Goal: Transaction & Acquisition: Purchase product/service

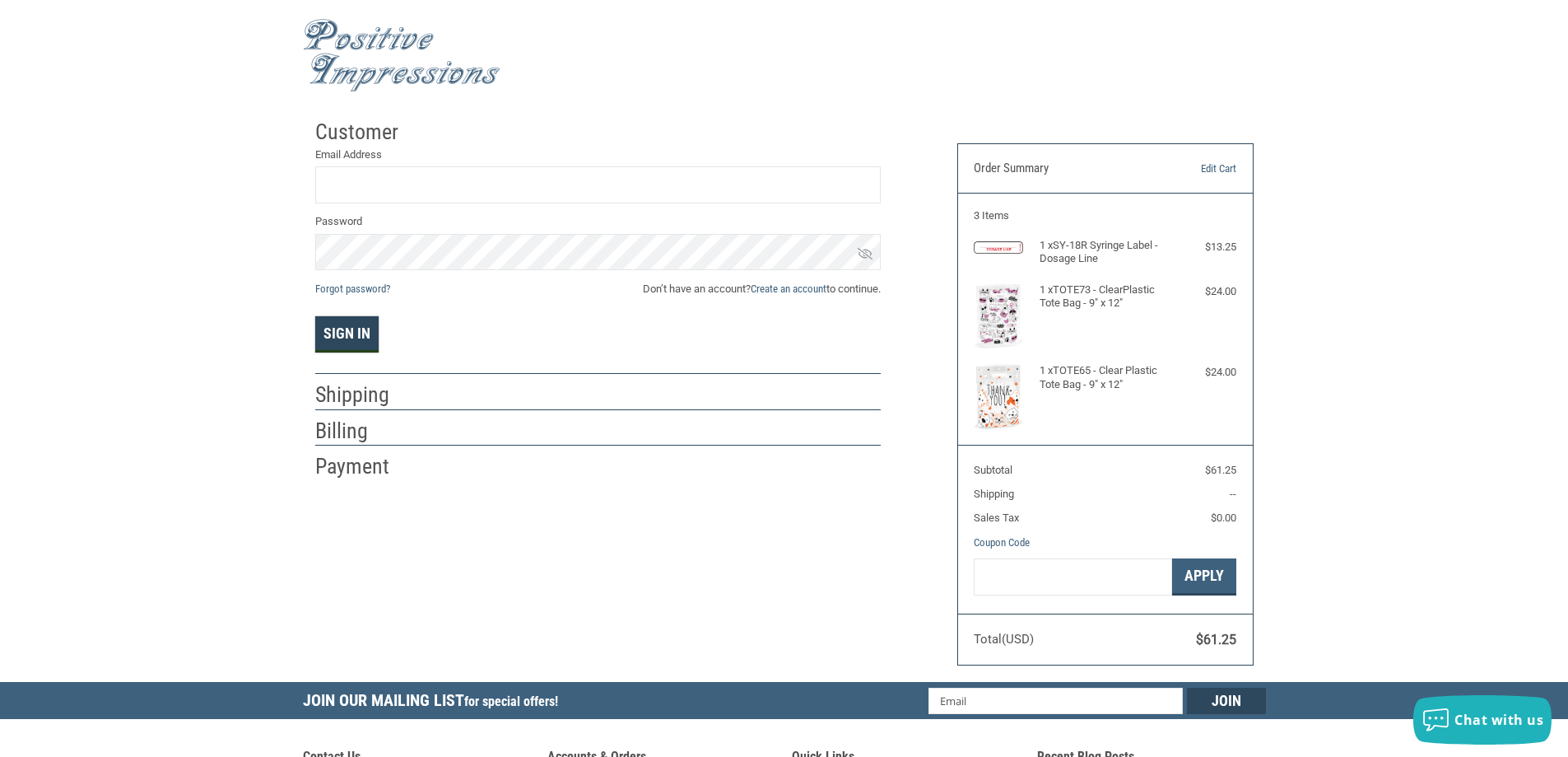
click at [361, 325] on button "Sign In" at bounding box center [346, 334] width 63 height 36
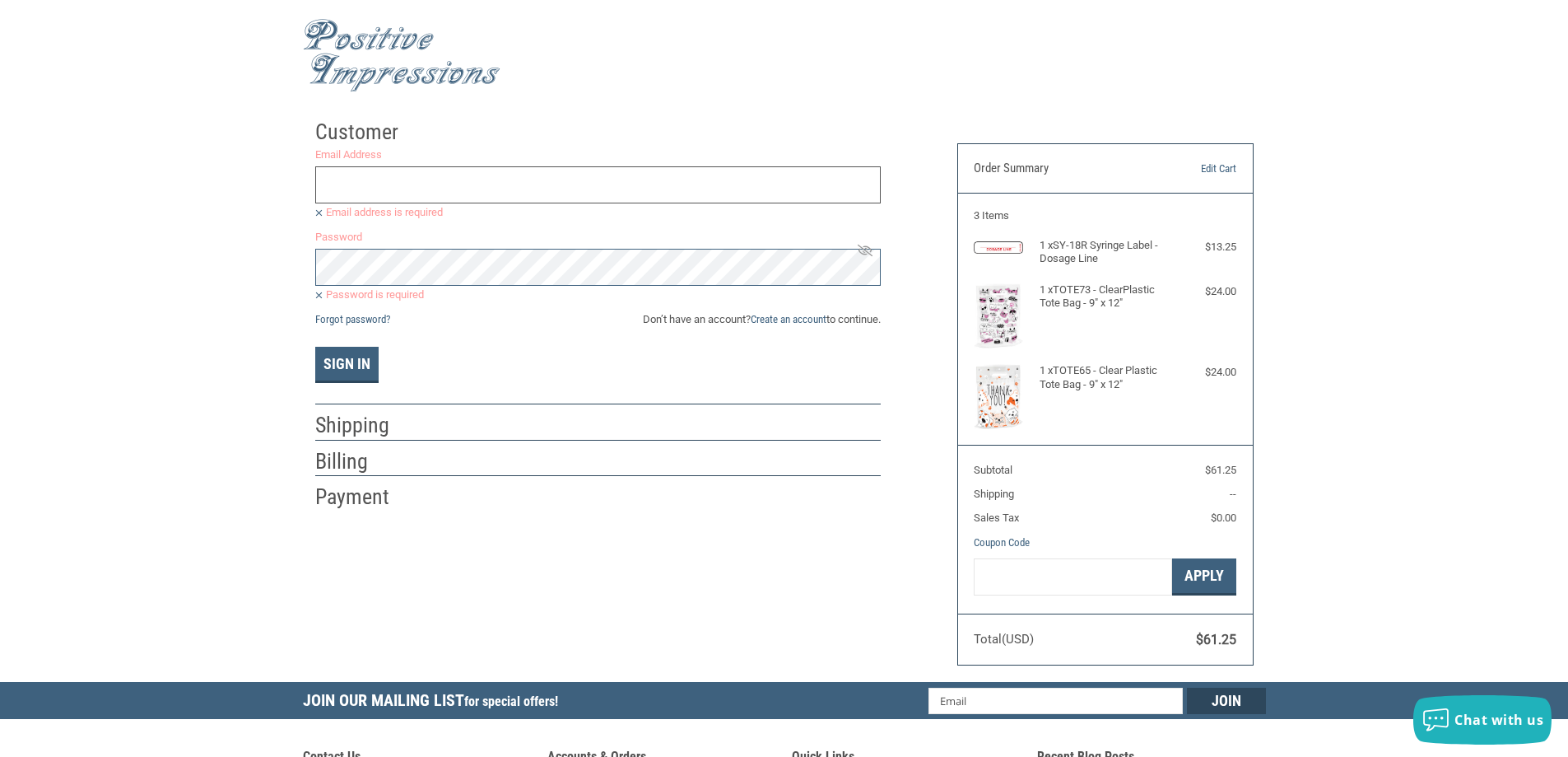
click at [429, 166] on input "Email Address" at bounding box center [597, 184] width 566 height 37
click at [429, 185] on input "Email Address" at bounding box center [597, 184] width 566 height 37
type input "T"
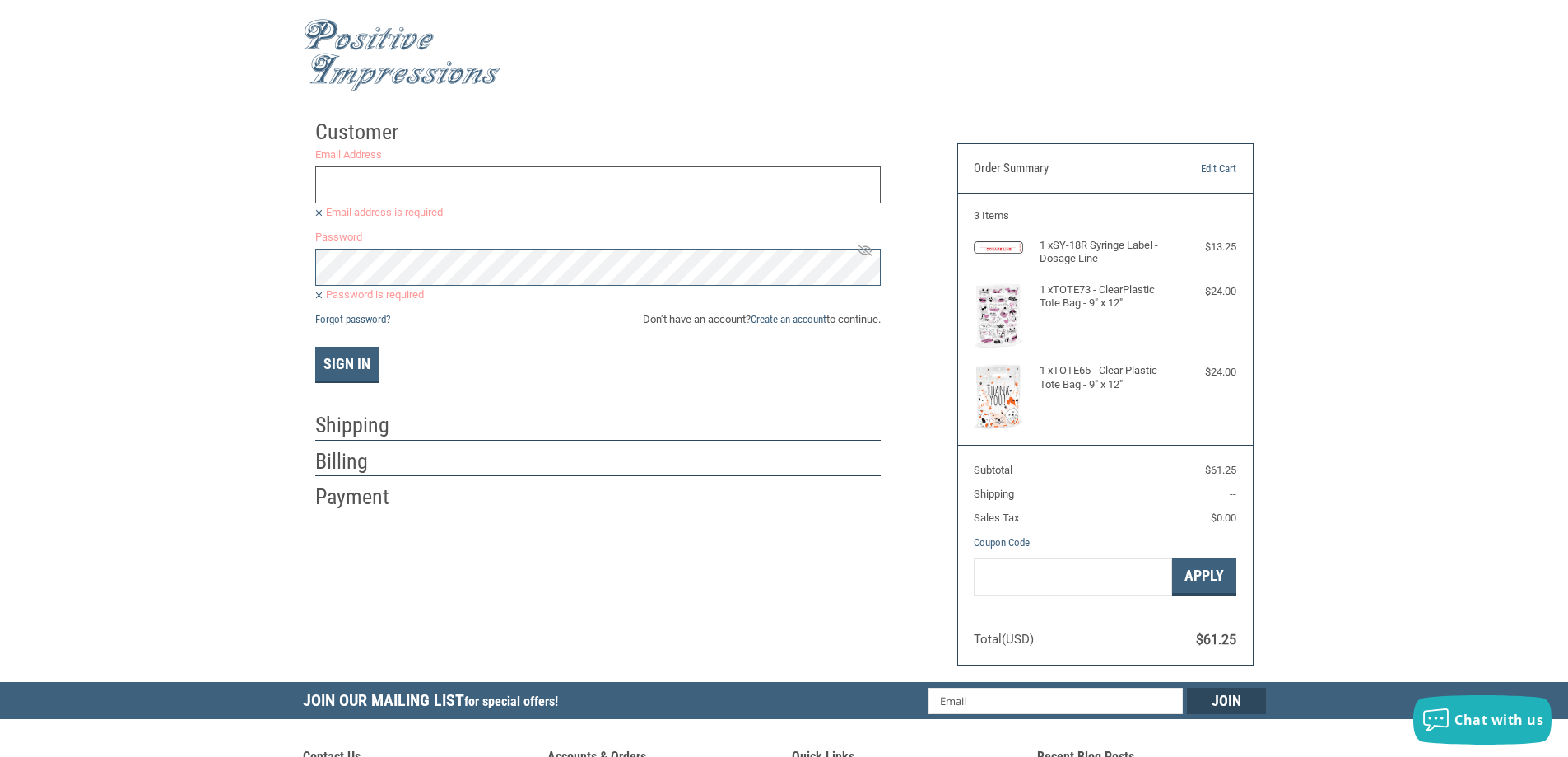
type input "R"
type input "T"
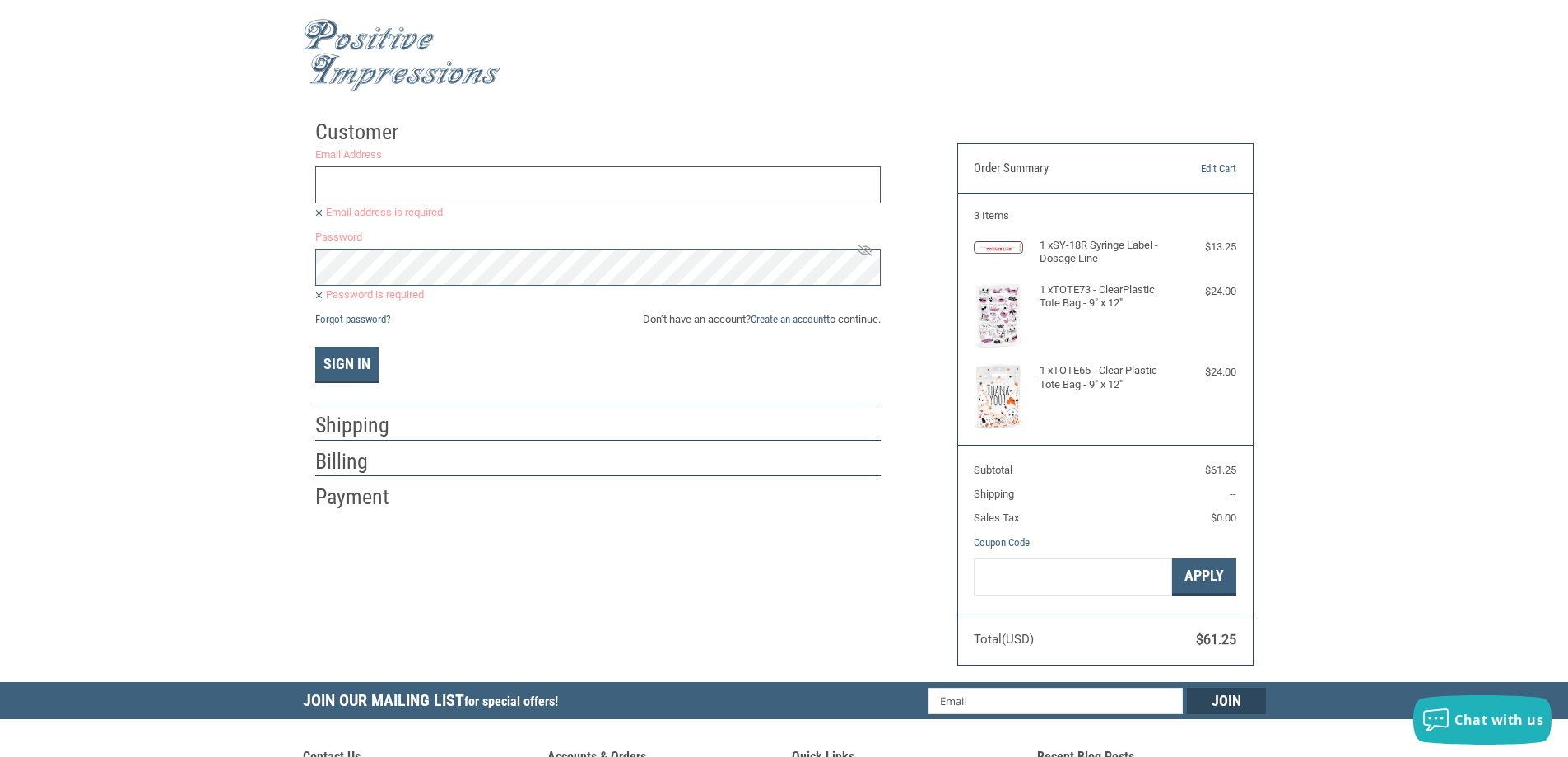
type input "T"
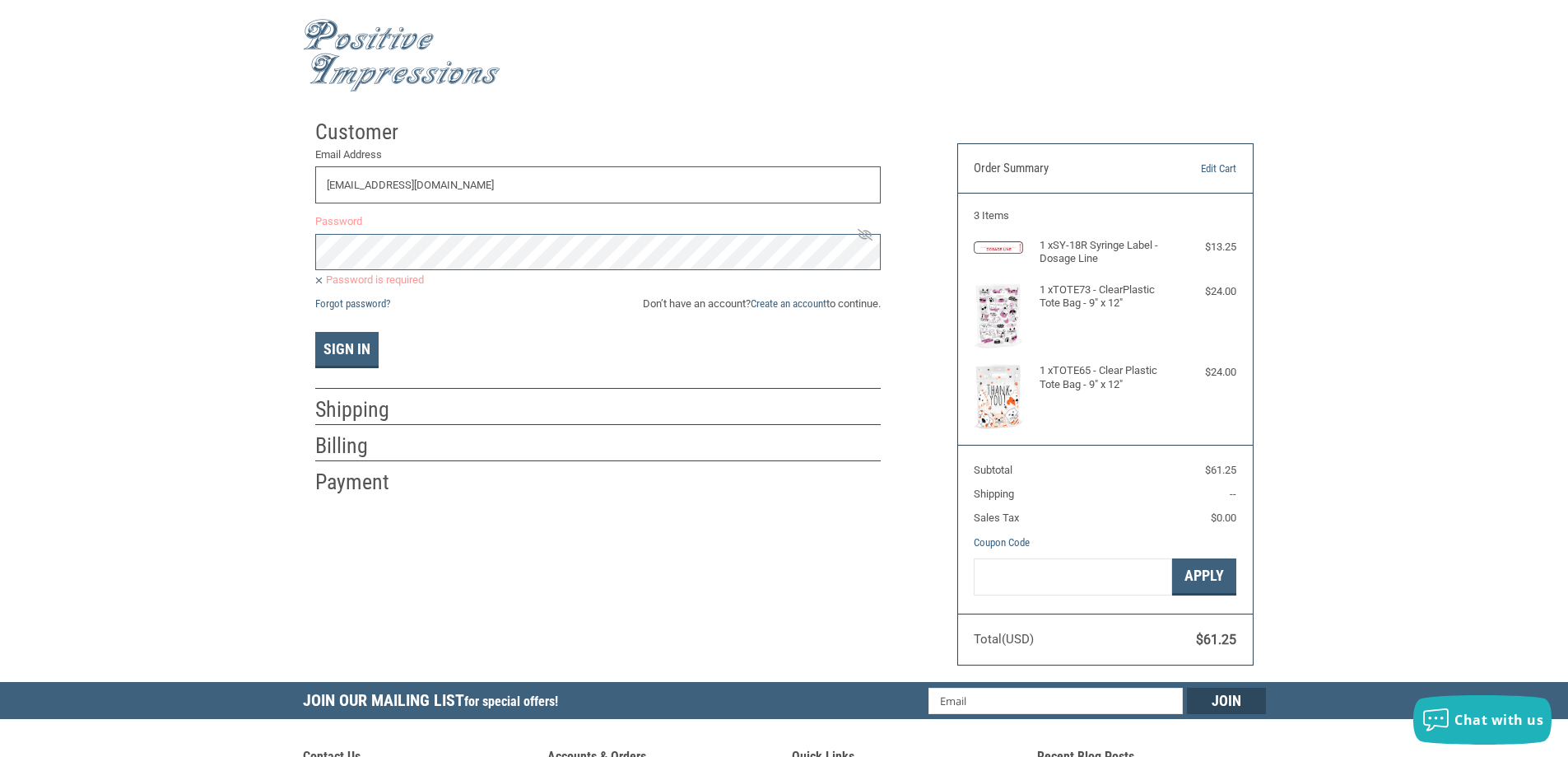
type input "[EMAIL_ADDRESS][DOMAIN_NAME]"
click at [579, 182] on input "[EMAIL_ADDRESS][DOMAIN_NAME]" at bounding box center [597, 184] width 566 height 37
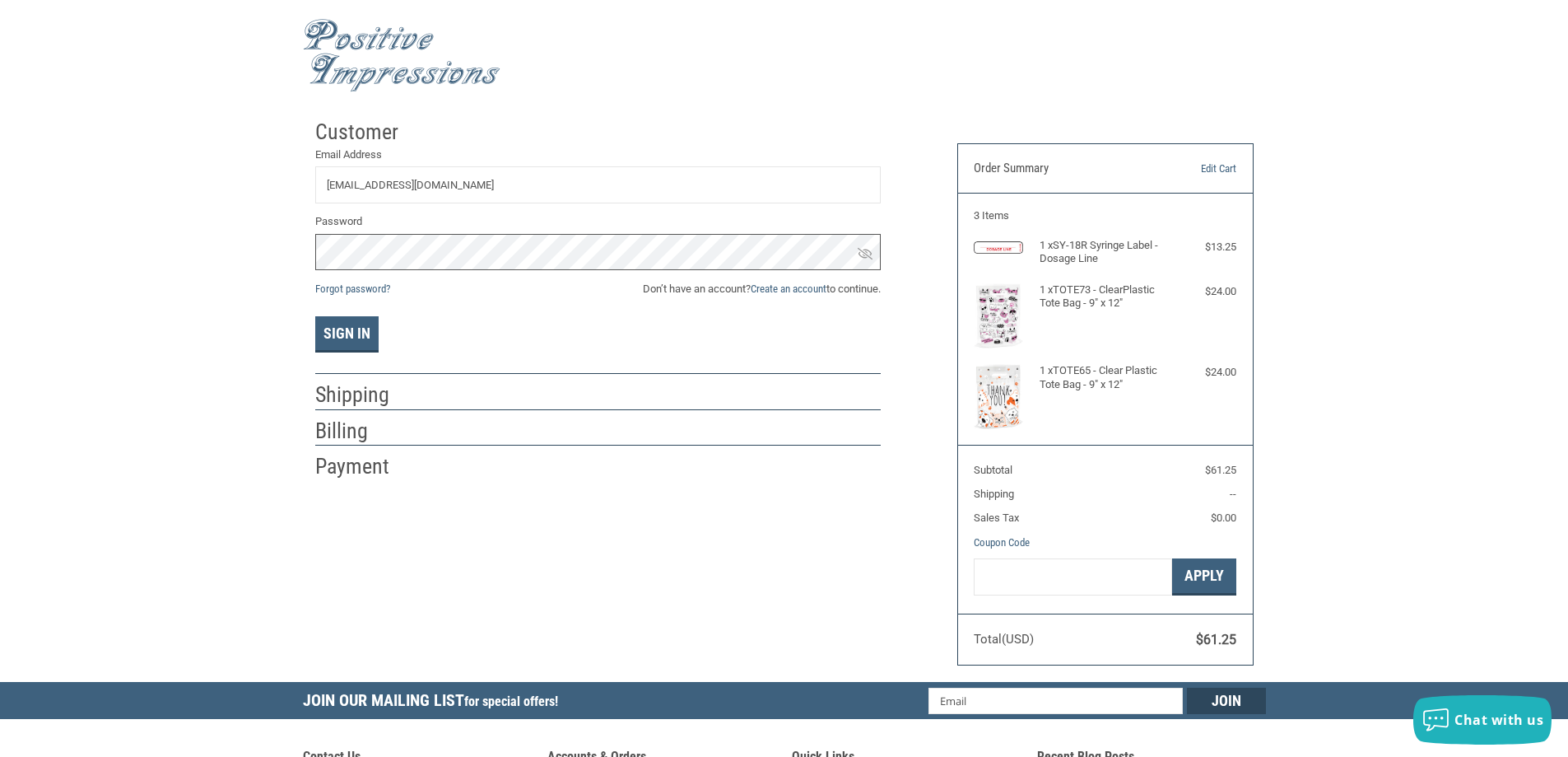
click at [315, 316] on button "Sign In" at bounding box center [346, 334] width 63 height 36
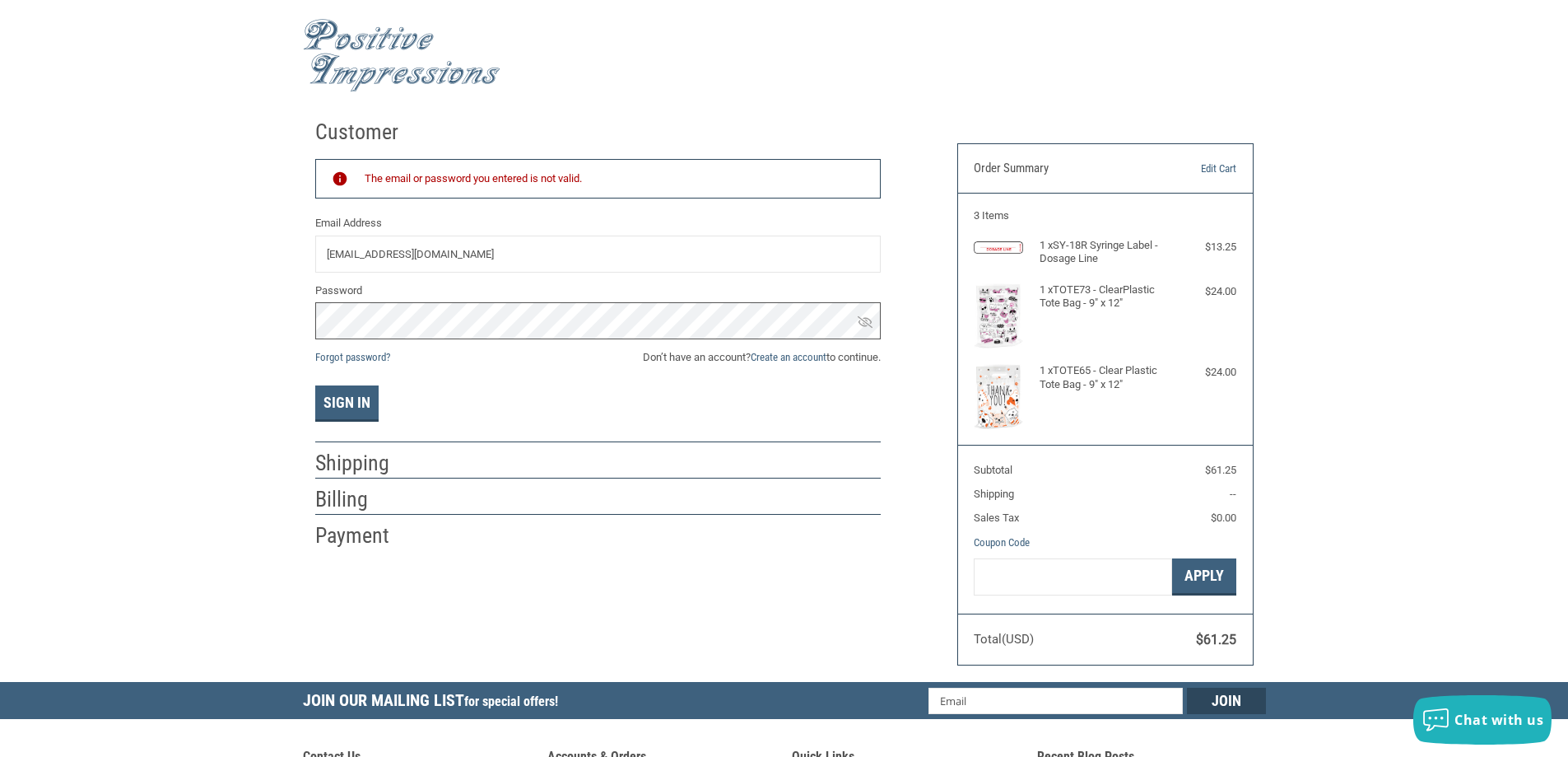
click at [315, 386] on button "Sign In" at bounding box center [346, 404] width 63 height 36
click at [311, 476] on div "Customer Returning Customer The email or password you entered is not valid. Ema…" at bounding box center [623, 330] width 642 height 439
click at [328, 465] on h2 "Shipping" at bounding box center [363, 463] width 96 height 27
click at [531, 403] on div "Sign In" at bounding box center [597, 404] width 566 height 36
click at [333, 493] on h2 "Billing" at bounding box center [363, 499] width 96 height 27
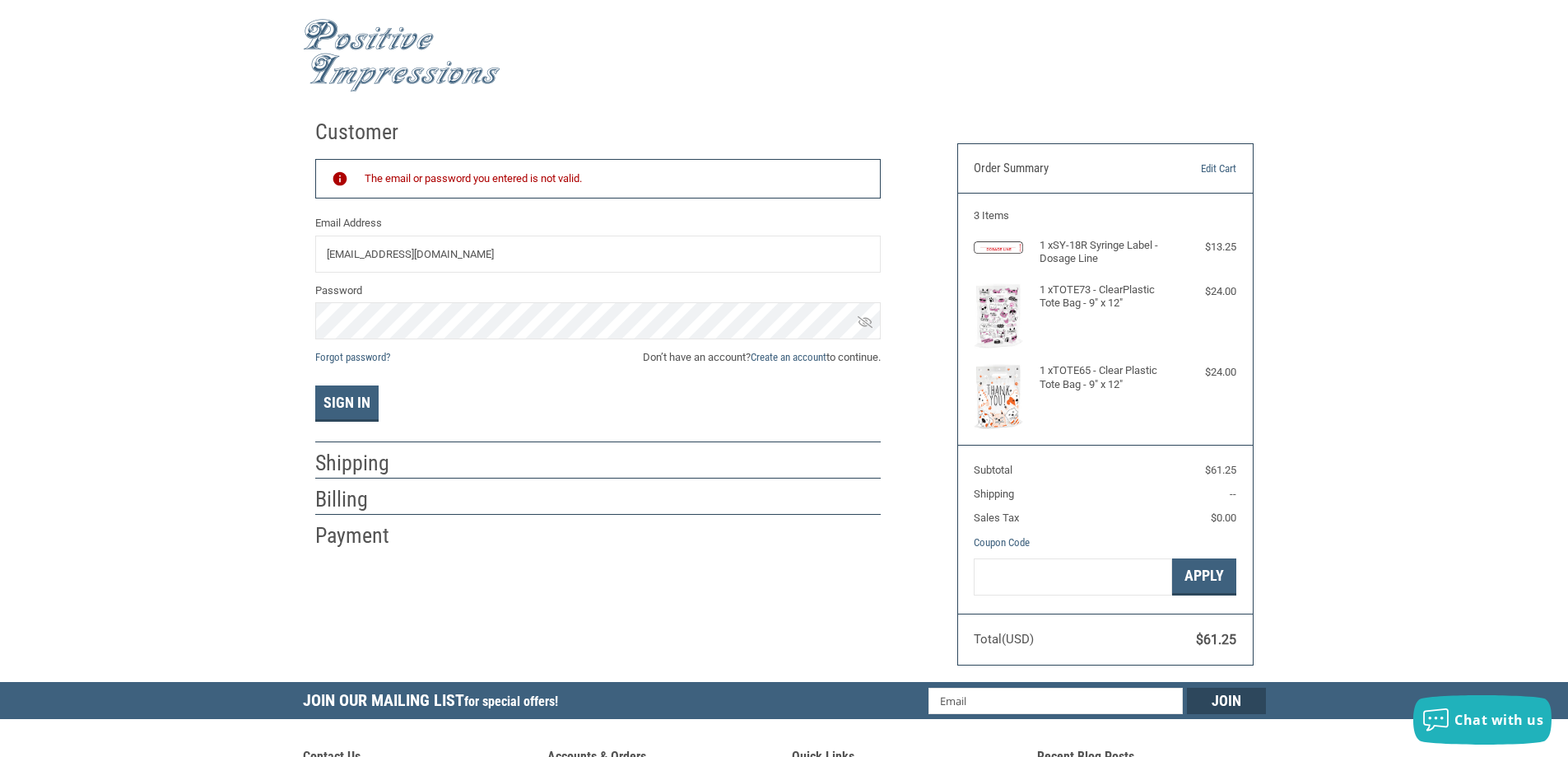
click at [353, 518] on li "Payment" at bounding box center [597, 532] width 566 height 35
click at [355, 529] on h2 "Payment" at bounding box center [363, 536] width 96 height 27
drag, startPoint x: 396, startPoint y: 524, endPoint x: 557, endPoint y: 505, distance: 162.1
click at [399, 524] on h2 "Payment" at bounding box center [363, 536] width 96 height 27
click at [213, 307] on div "Customer Returning Customer The email or password you entered is not valid. Ema…" at bounding box center [784, 396] width 1568 height 571
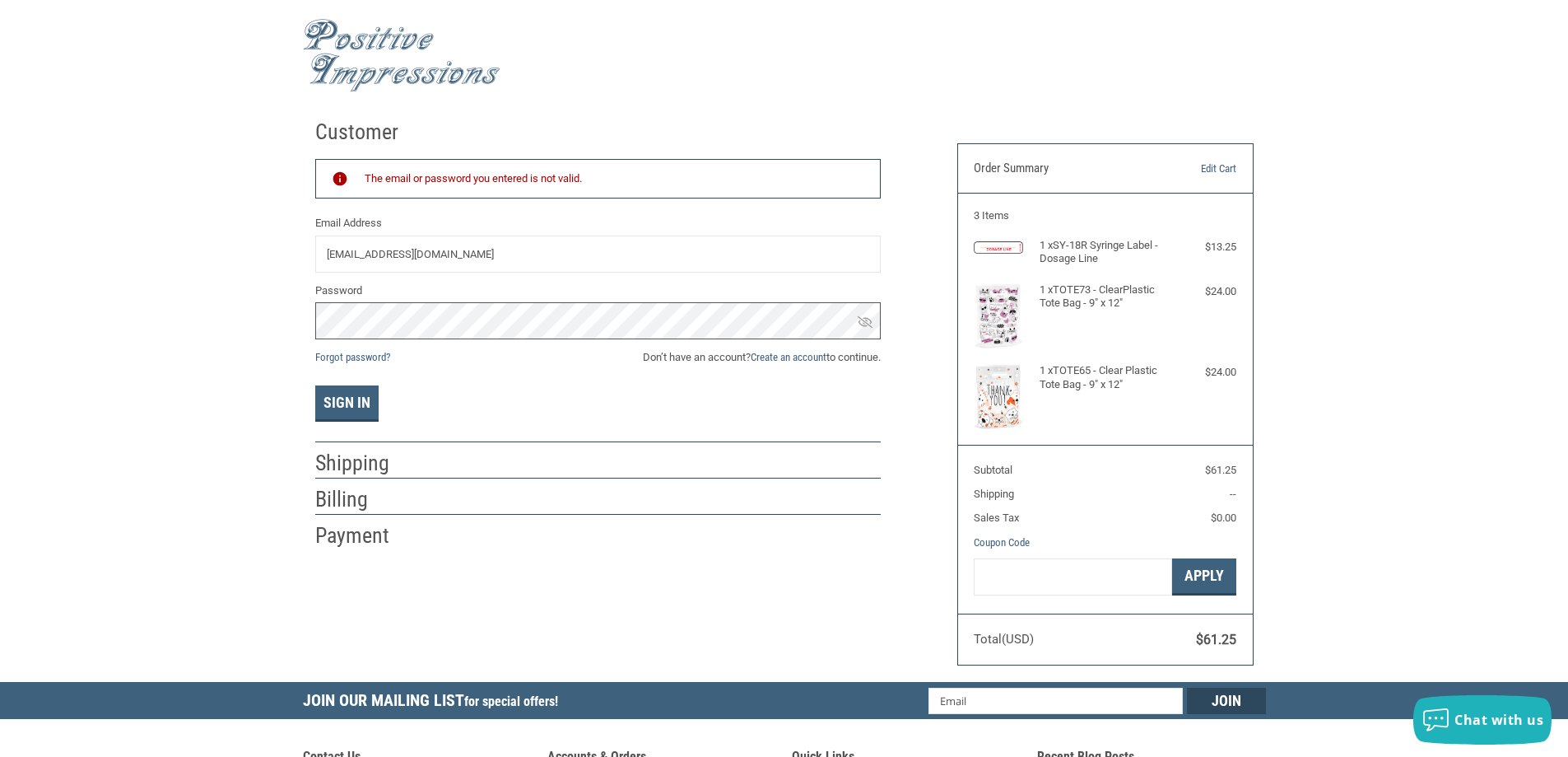
click at [315, 386] on button "Sign In" at bounding box center [346, 404] width 63 height 36
click at [211, 264] on div "Customer Returning Customer The email or password you entered is not valid. Ema…" at bounding box center [784, 396] width 1568 height 571
click at [315, 386] on button "Sign In" at bounding box center [346, 404] width 63 height 36
click at [248, 327] on div "Customer Returning Customer The email or password you entered is not valid. Ema…" at bounding box center [784, 396] width 1568 height 571
click at [315, 386] on button "Sign In" at bounding box center [346, 404] width 63 height 36
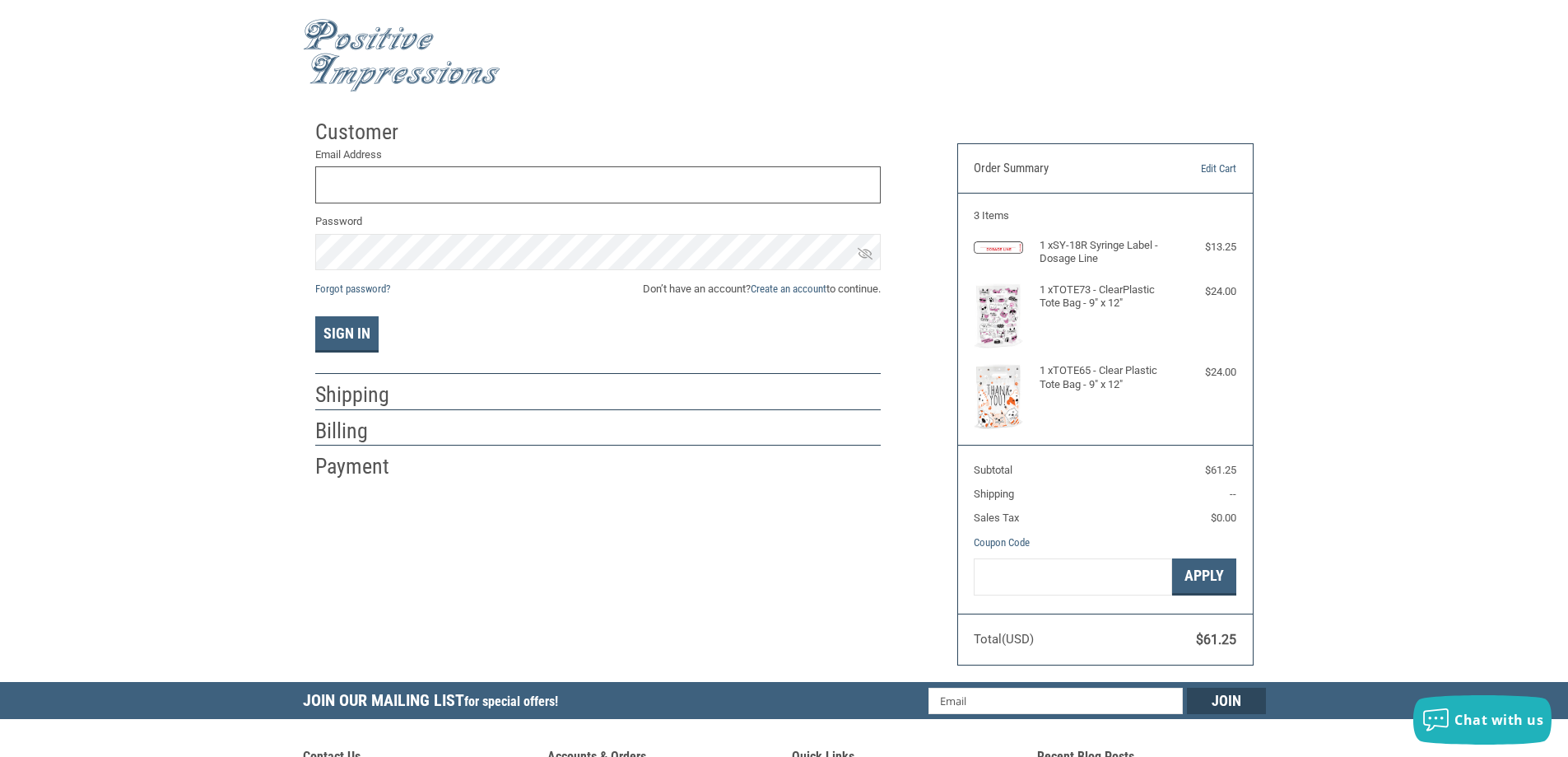
click at [420, 180] on input "Email Address" at bounding box center [597, 184] width 566 height 37
type input "[EMAIL_ADDRESS][DOMAIN_NAME]"
click at [285, 255] on div "Customer Returning Customer Email Address TRENTONANIMALHOSPITALINC@GMAIL.COM Pa…" at bounding box center [784, 396] width 1568 height 571
click at [315, 316] on button "Sign In" at bounding box center [346, 334] width 63 height 36
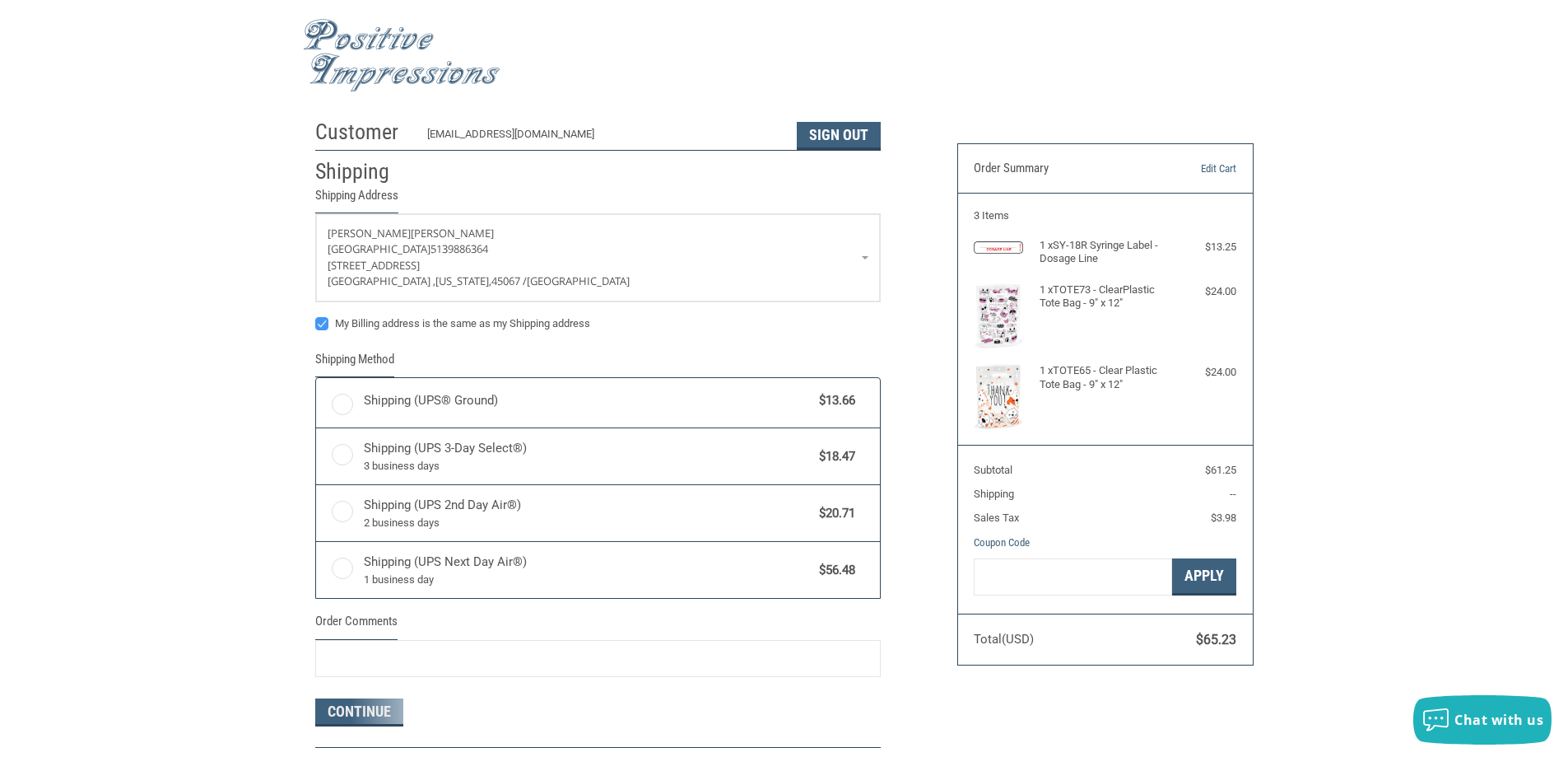
radio input "true"
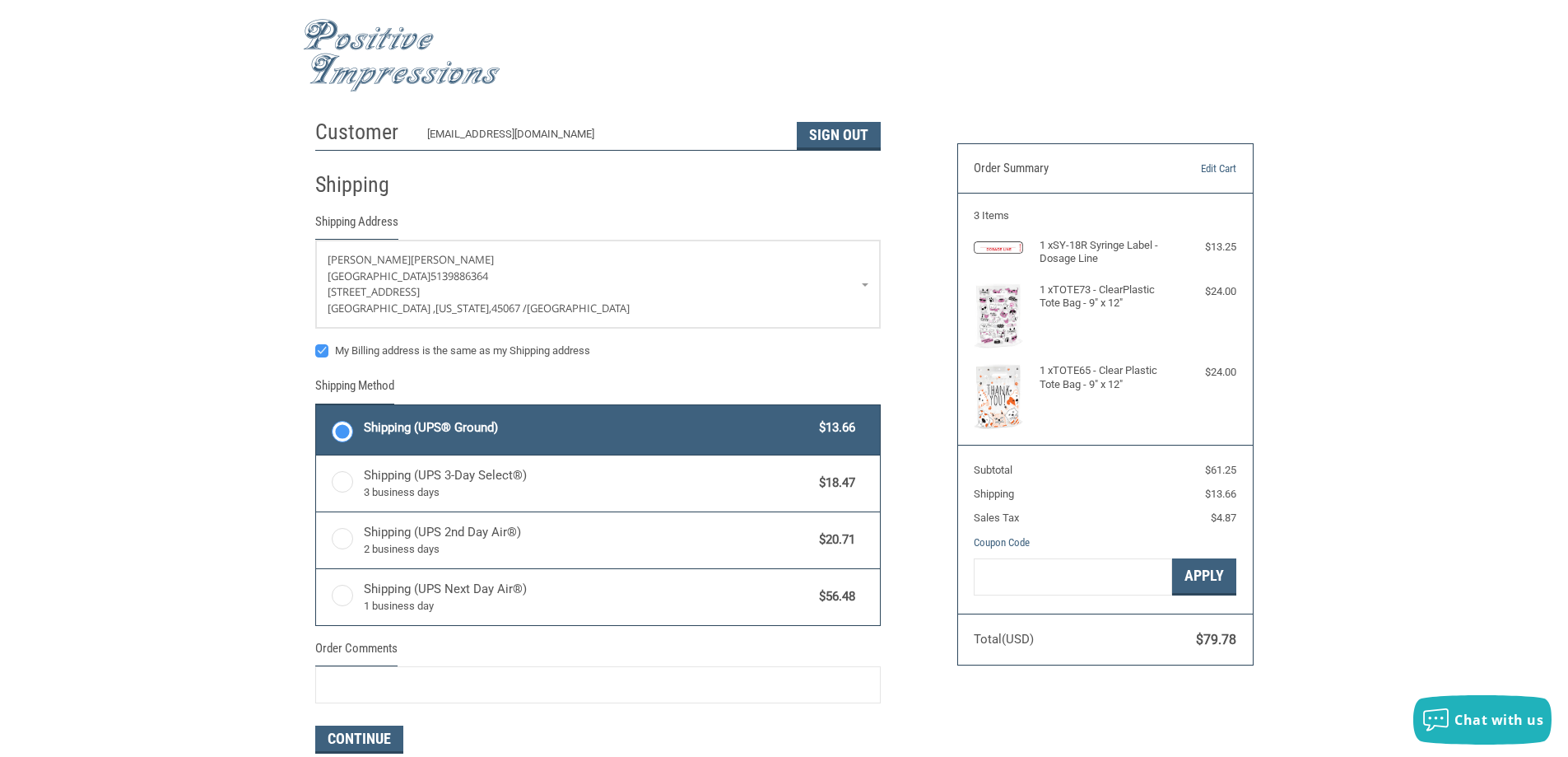
click at [476, 433] on span "Shipping (UPS® Ground)" at bounding box center [587, 428] width 448 height 19
click at [317, 408] on input "Shipping (UPS® Ground) $13.66" at bounding box center [316, 407] width 1 height 1
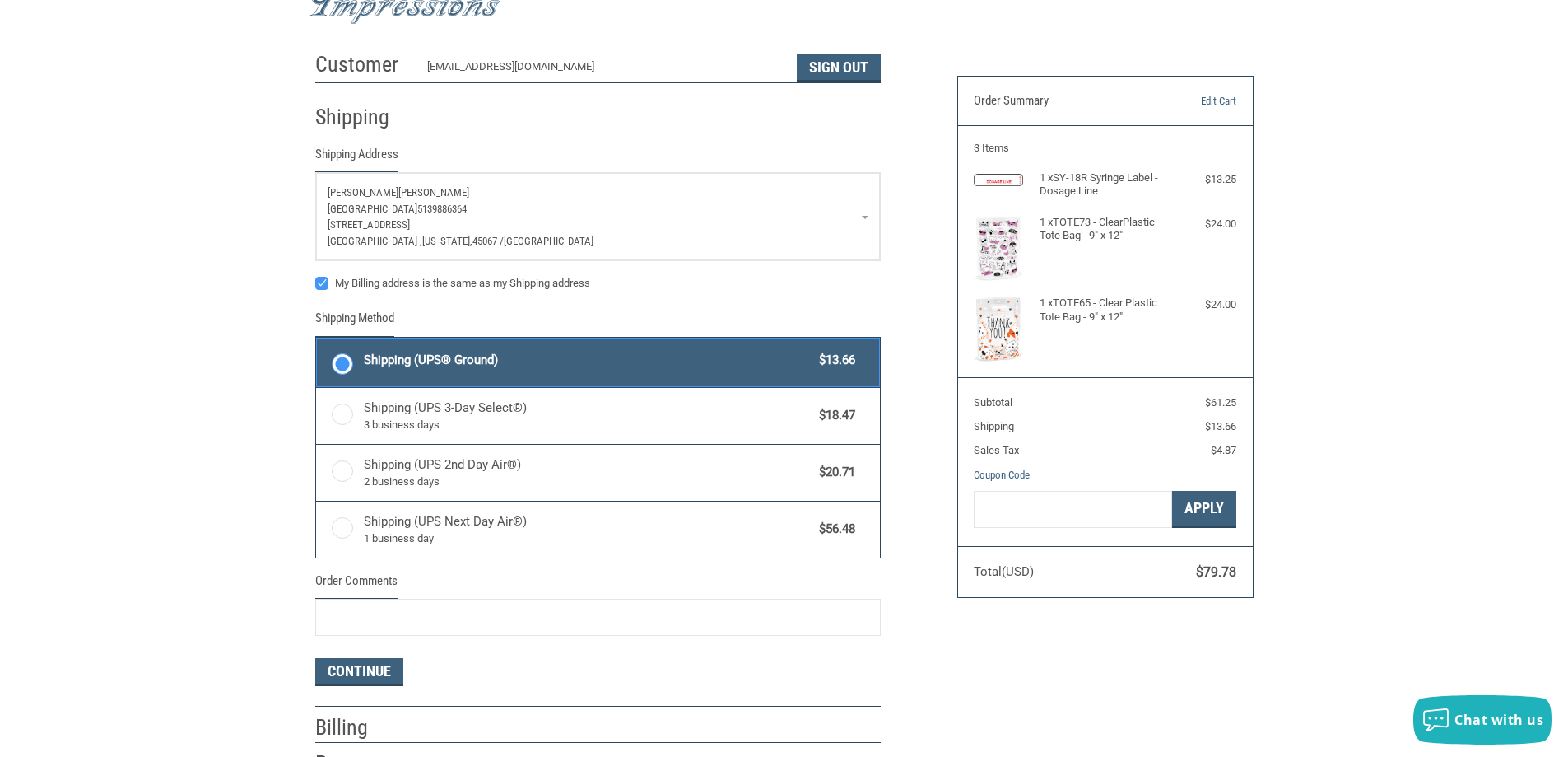
scroll to position [165, 0]
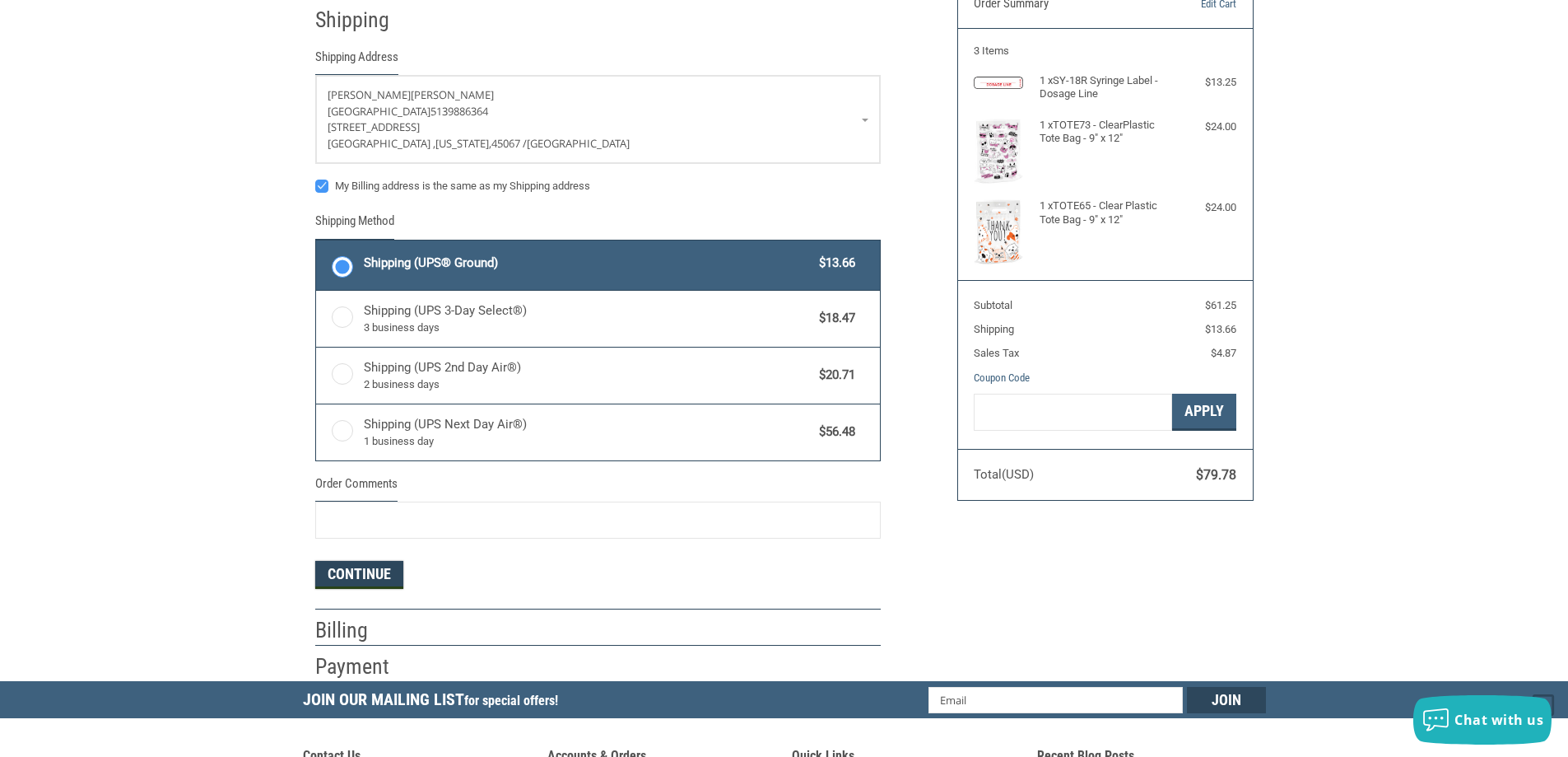
click at [364, 576] on button "Continue" at bounding box center [359, 574] width 88 height 28
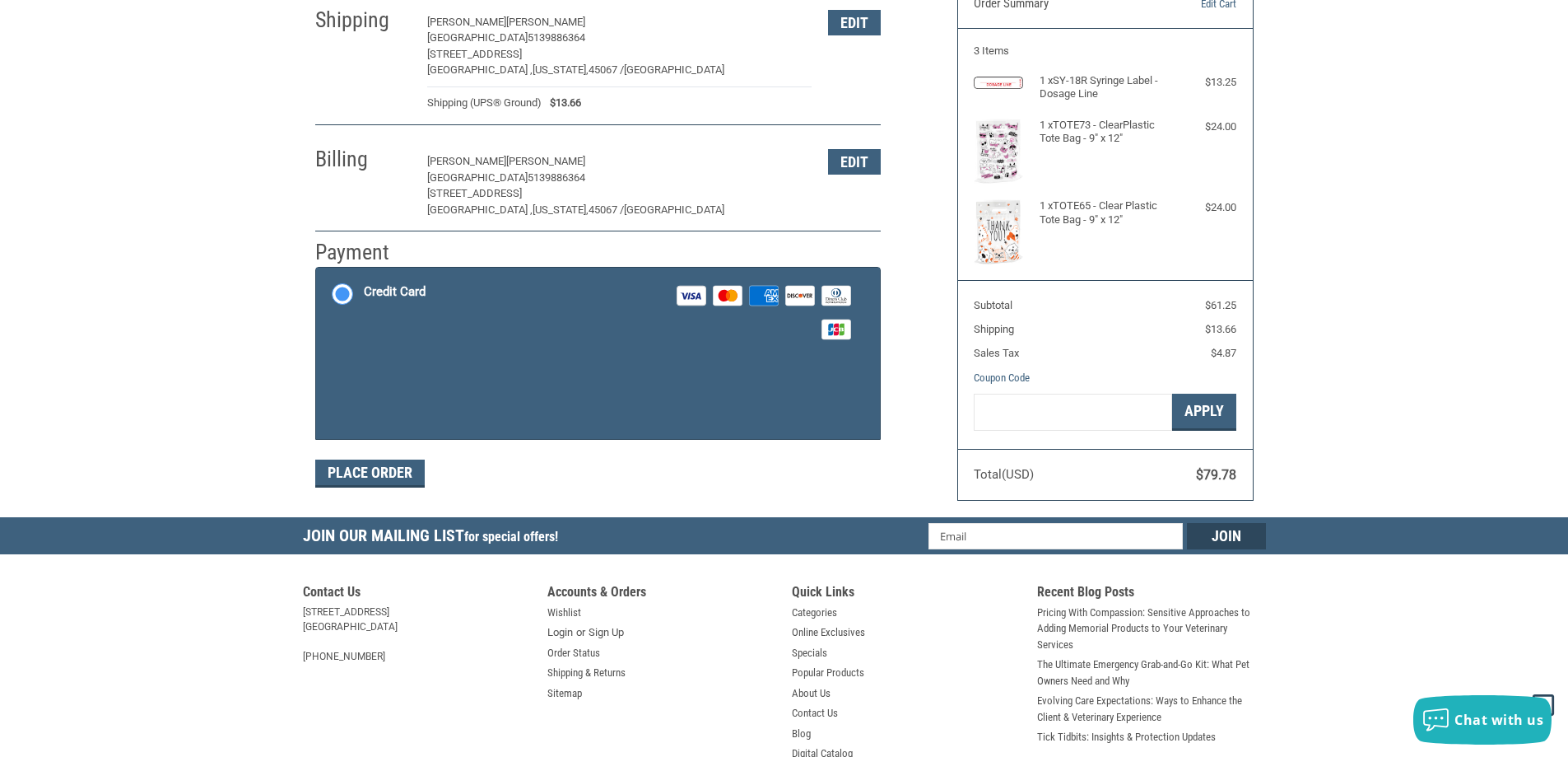
scroll to position [235, 0]
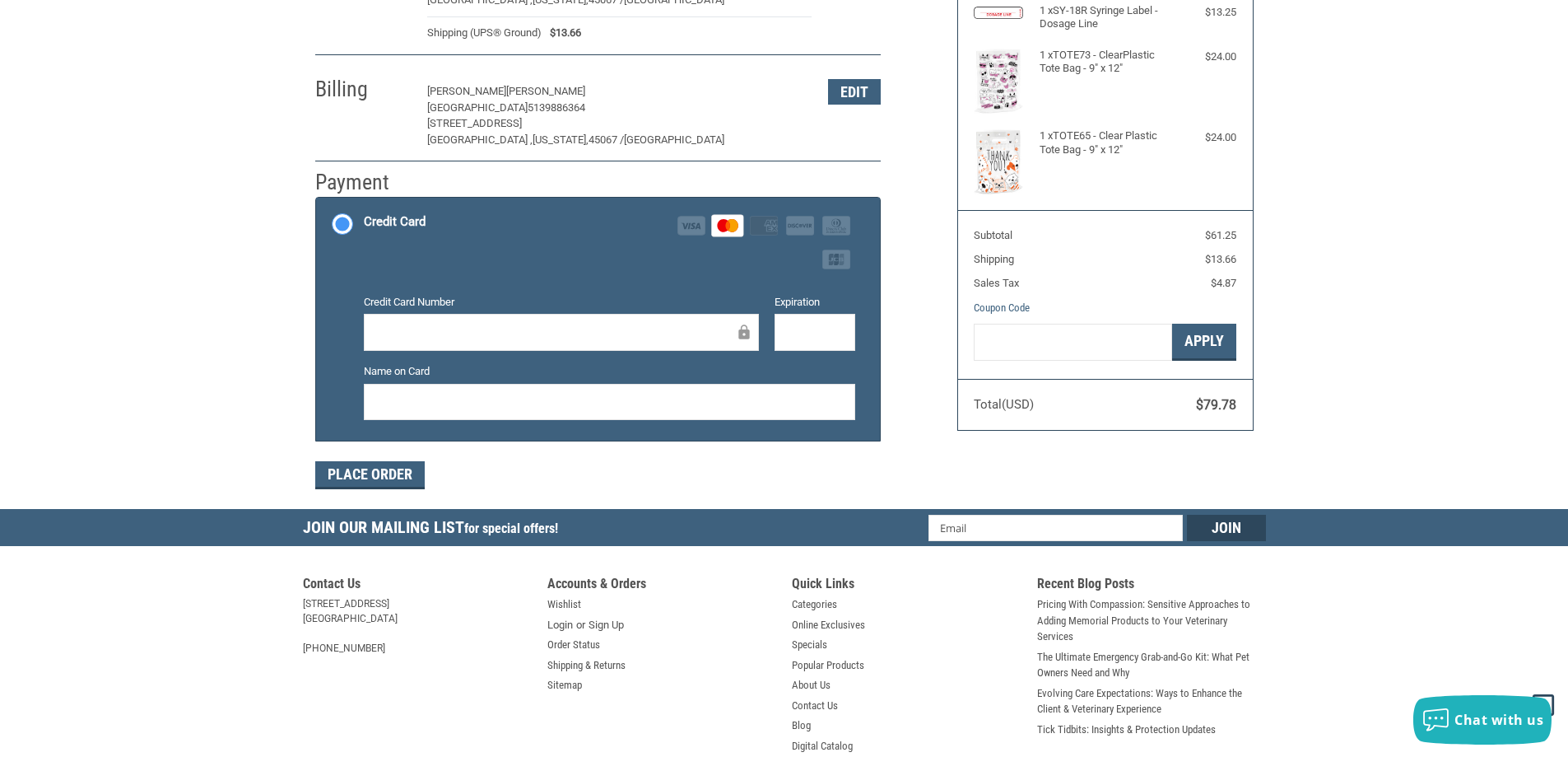
click at [825, 321] on div at bounding box center [815, 332] width 81 height 37
click at [853, 483] on div "Place Order" at bounding box center [597, 474] width 566 height 28
click at [412, 475] on button "Place Order" at bounding box center [369, 474] width 110 height 28
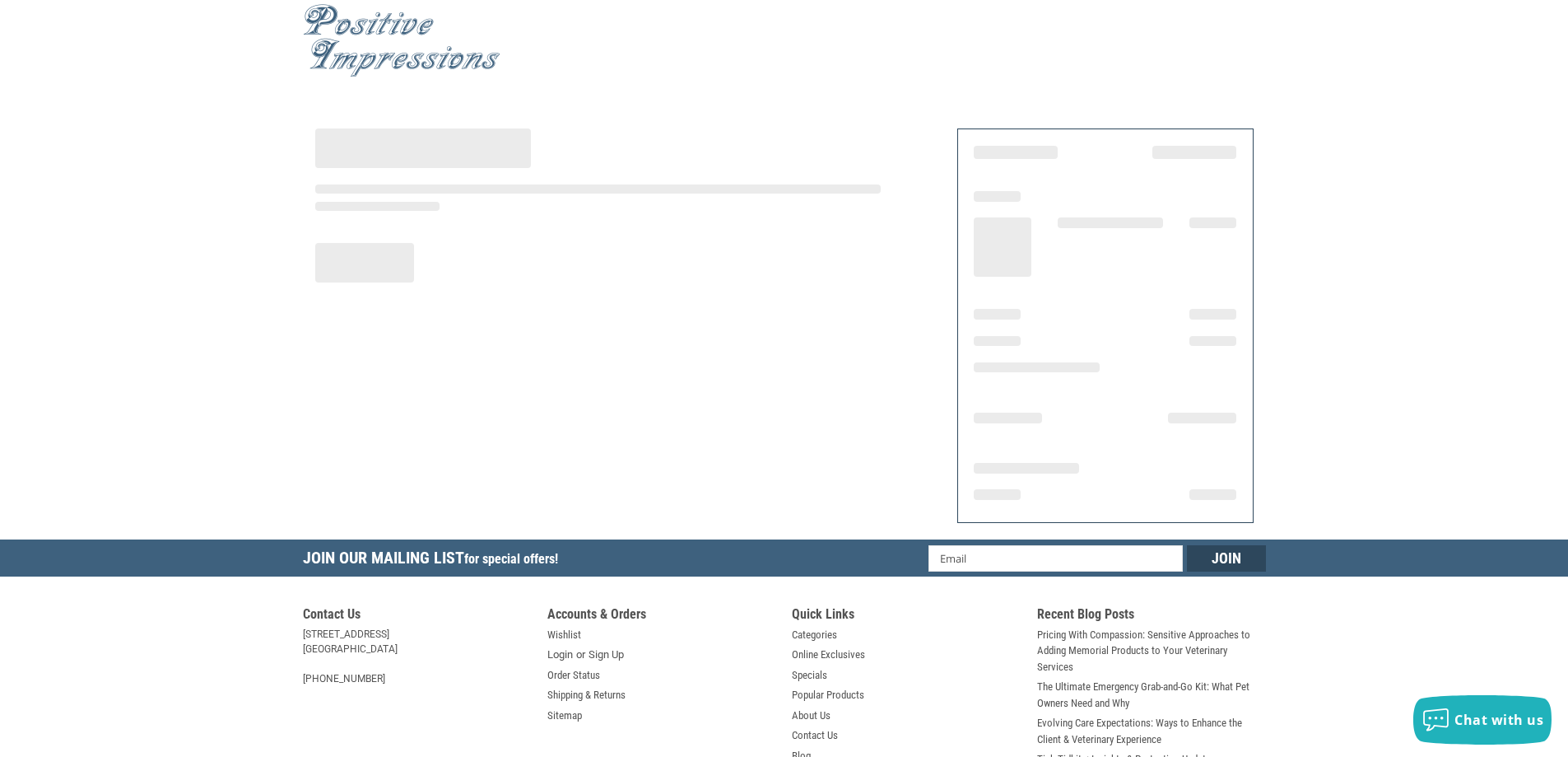
scroll to position [0, 0]
